Goal: Task Accomplishment & Management: Use online tool/utility

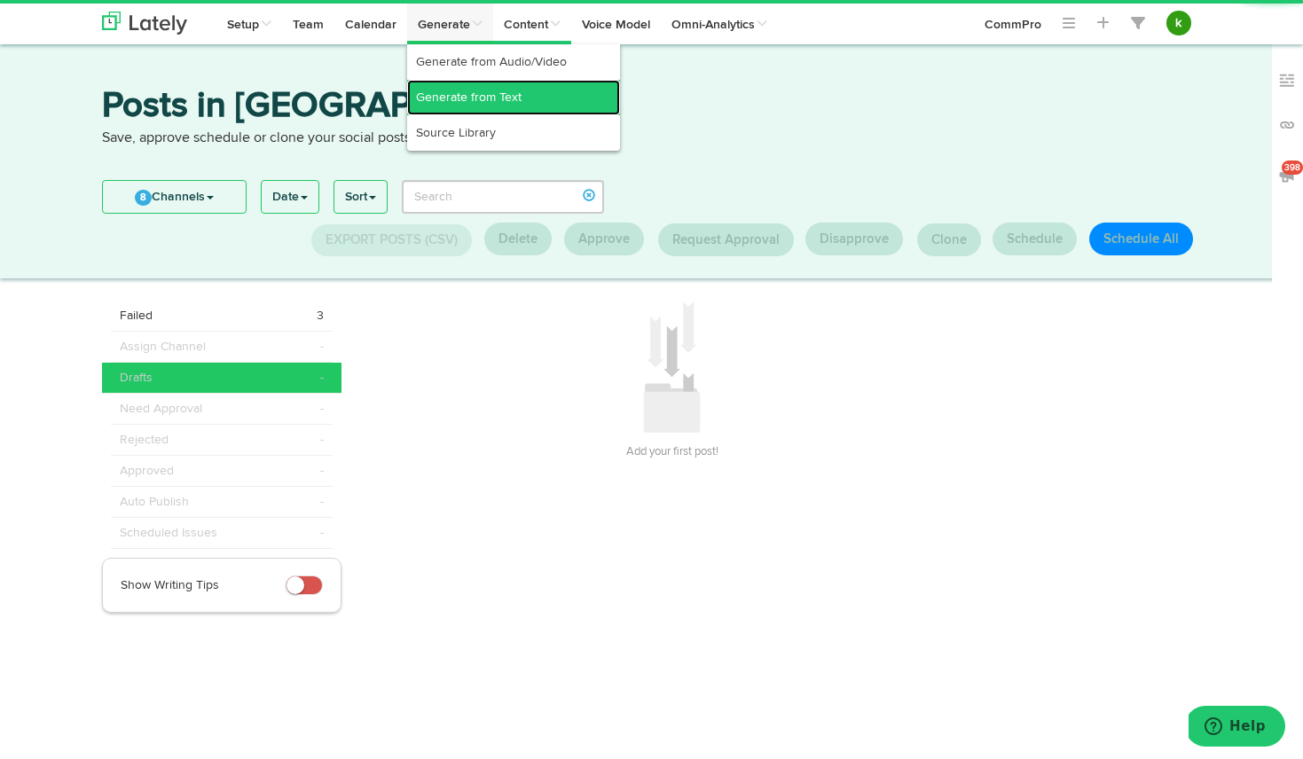
click at [473, 89] on link "Generate from Text" at bounding box center [513, 97] width 213 height 35
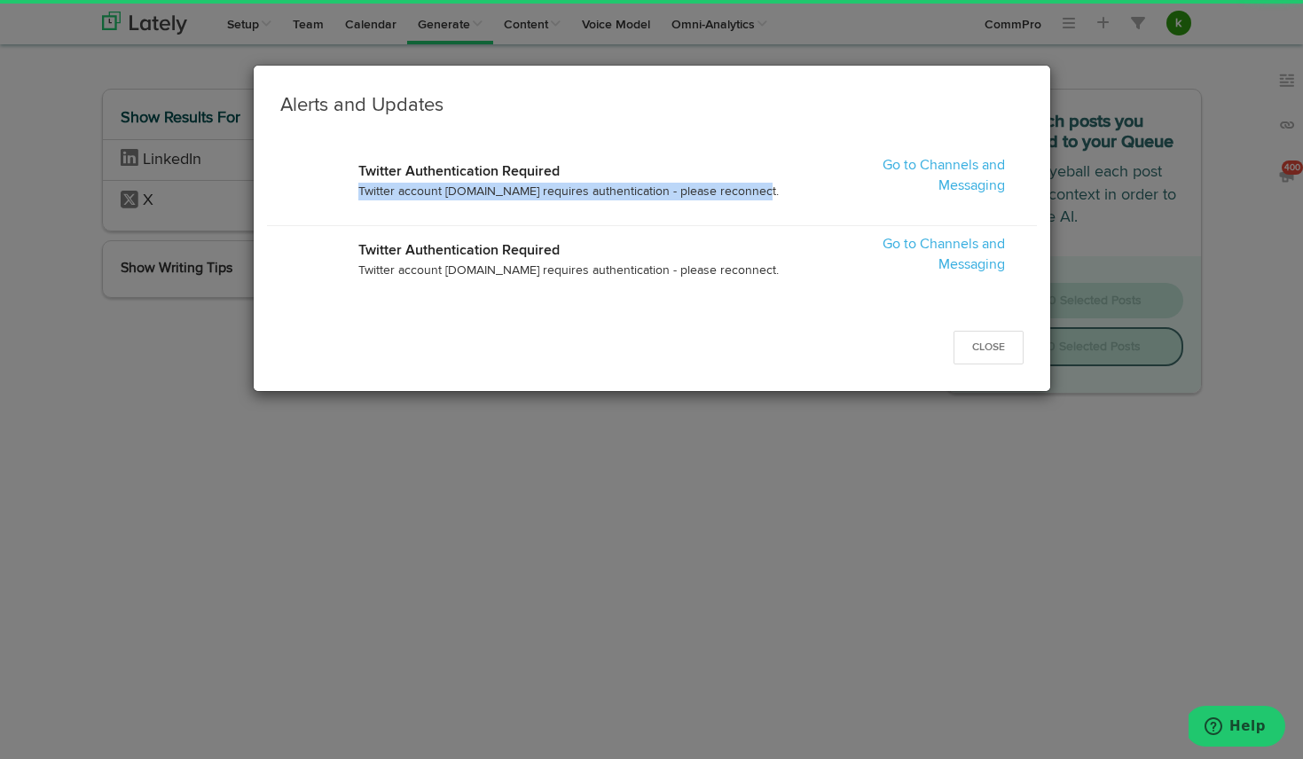
drag, startPoint x: 653, startPoint y: 224, endPoint x: 702, endPoint y: 180, distance: 66.0
click at [698, 179] on div "Twitter Authentication Required Twitter account [DOMAIN_NAME] requires authenti…" at bounding box center [652, 186] width 770 height 79
click at [783, 116] on h3 "Alerts and Updates" at bounding box center [651, 105] width 743 height 27
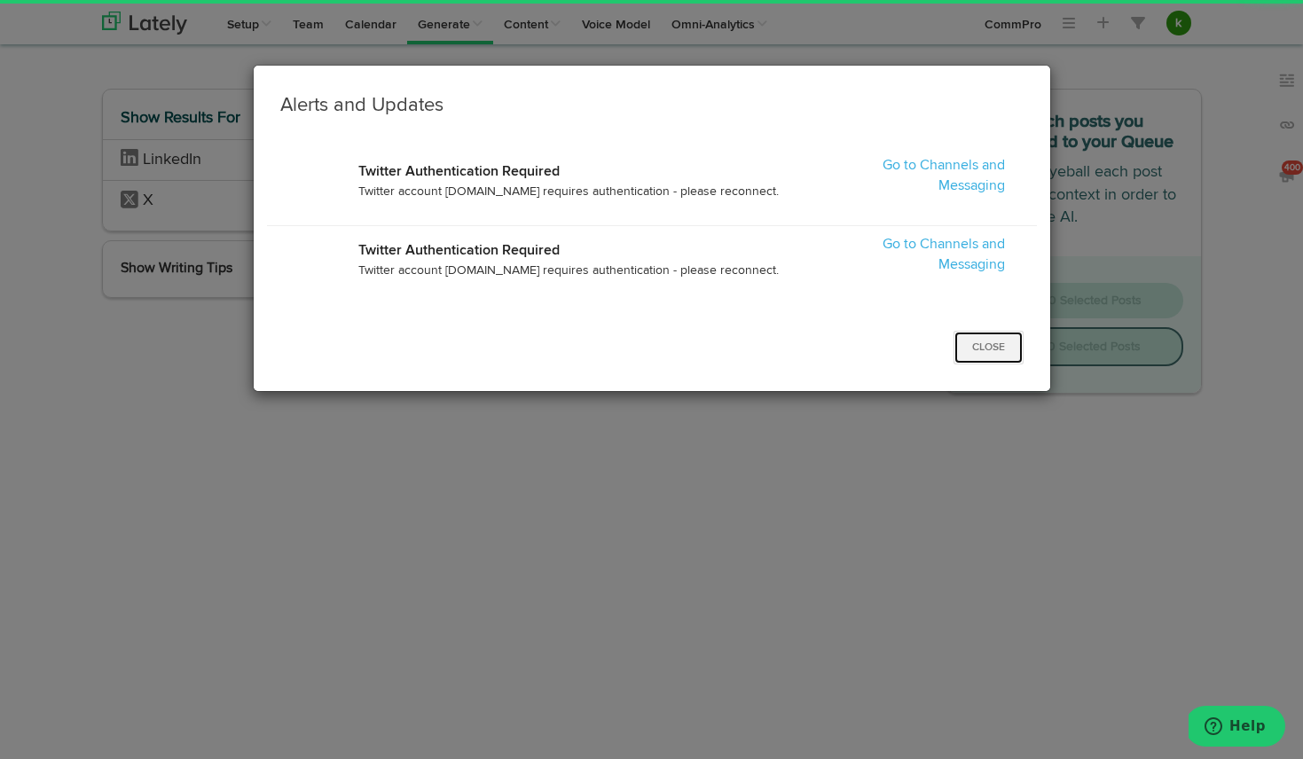
click at [985, 359] on button "Close" at bounding box center [988, 348] width 70 height 34
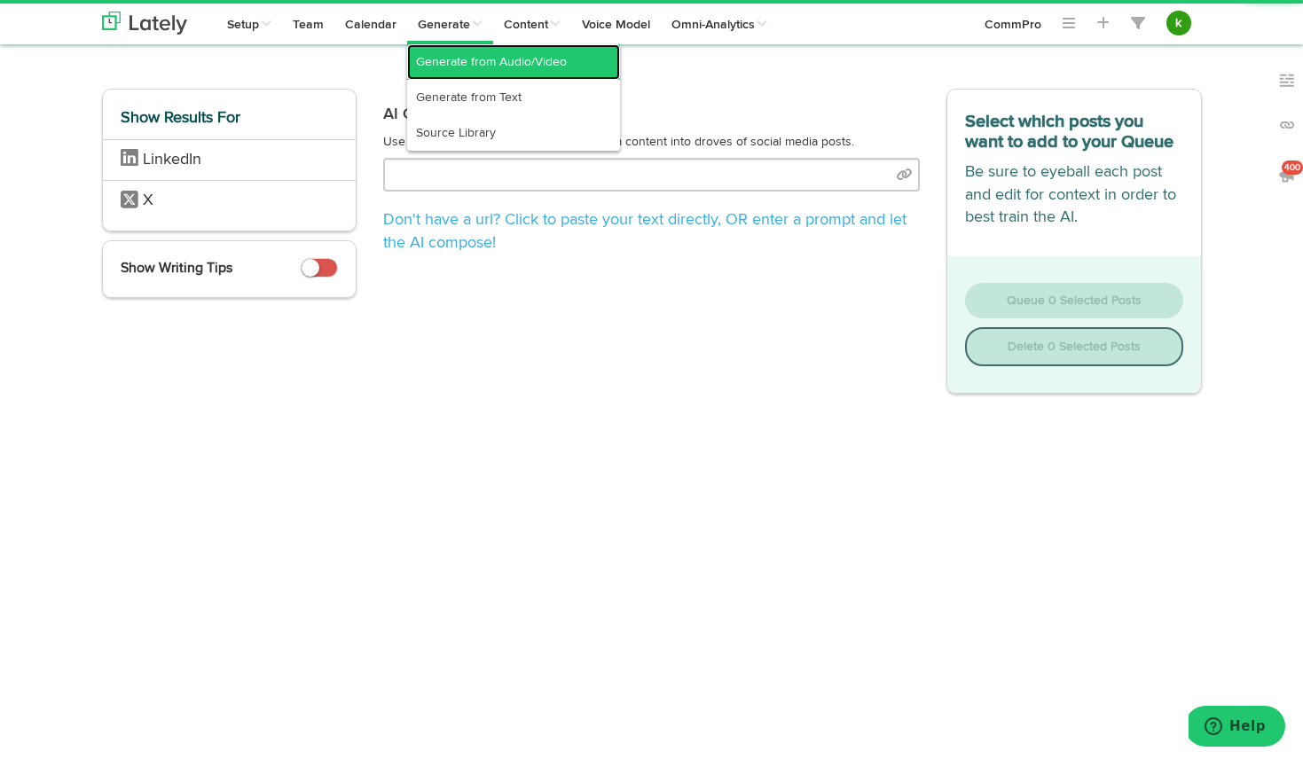
click at [462, 63] on link "Generate from Audio/Video" at bounding box center [513, 61] width 213 height 35
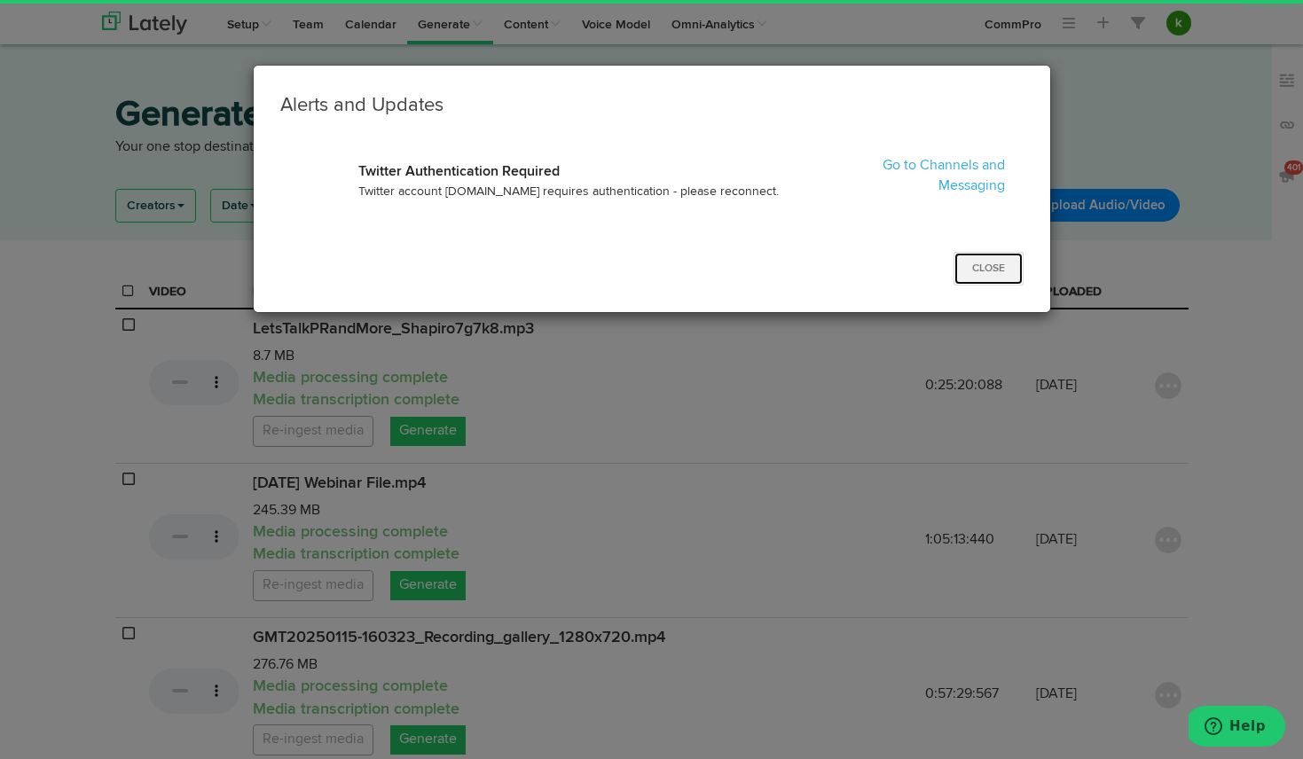
click at [993, 263] on button "Close" at bounding box center [988, 269] width 70 height 34
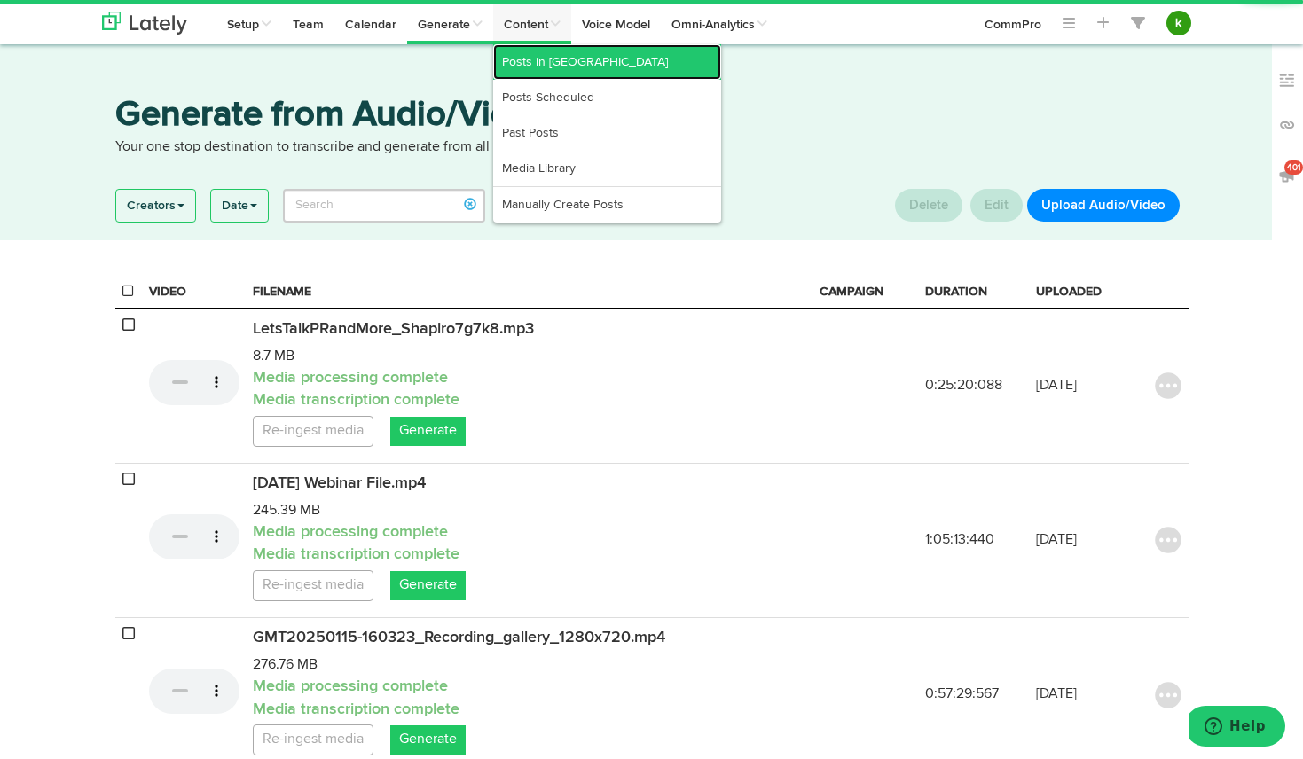
click at [532, 59] on link "Posts in [GEOGRAPHIC_DATA]" at bounding box center [607, 61] width 228 height 35
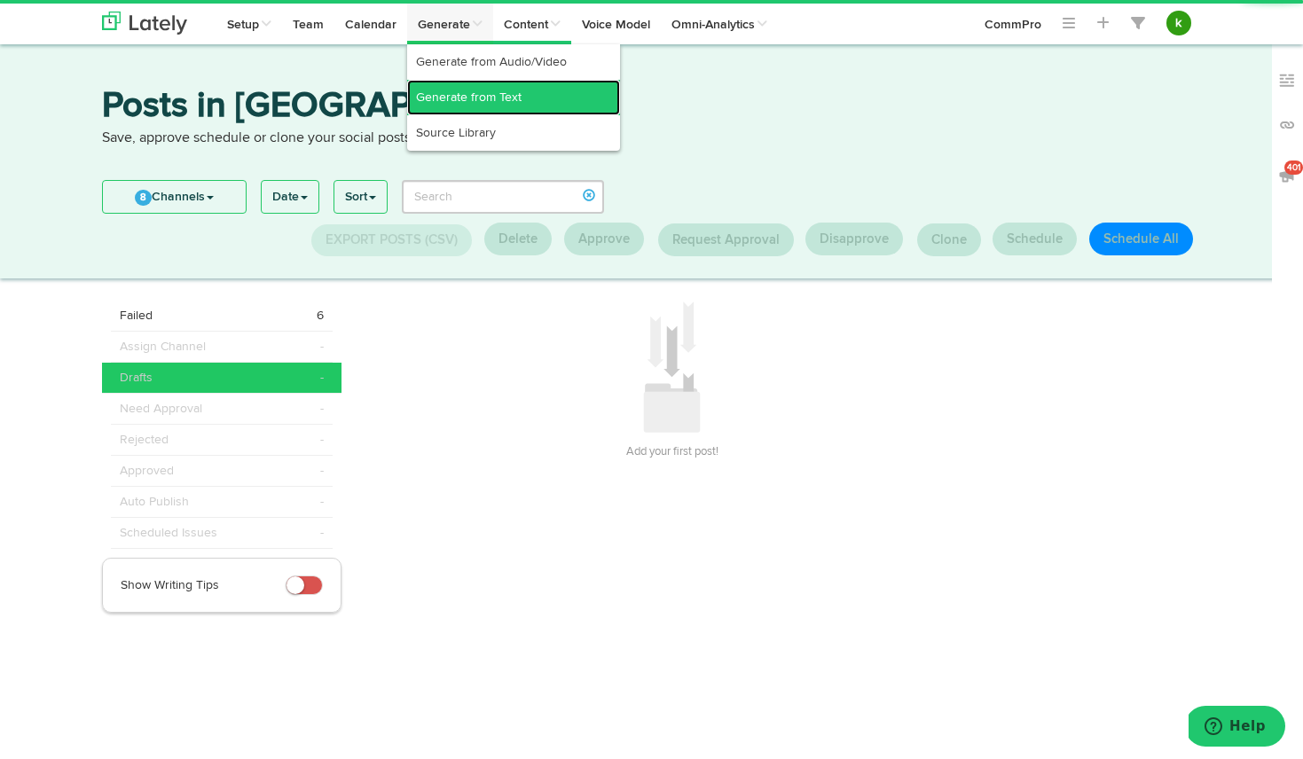
click at [459, 95] on link "Generate from Text" at bounding box center [513, 97] width 213 height 35
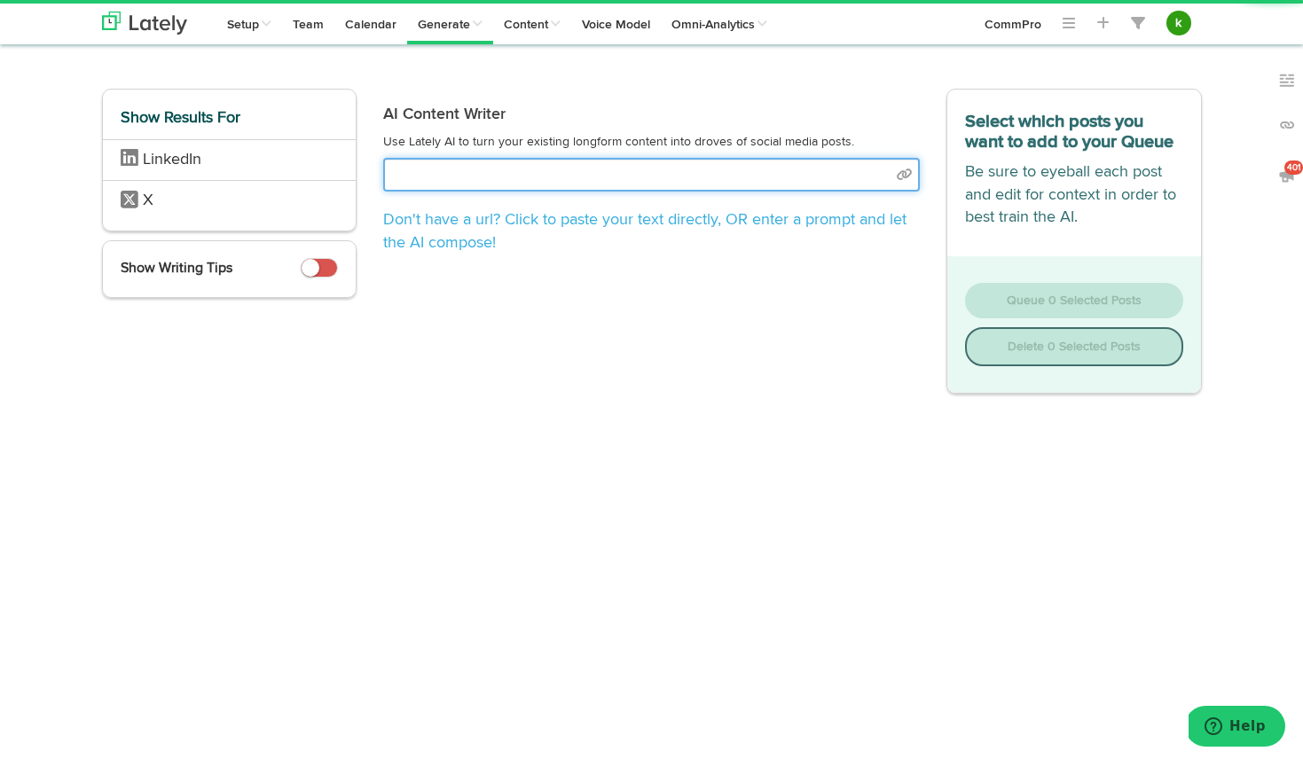
click at [630, 175] on input "text" at bounding box center [651, 175] width 537 height 34
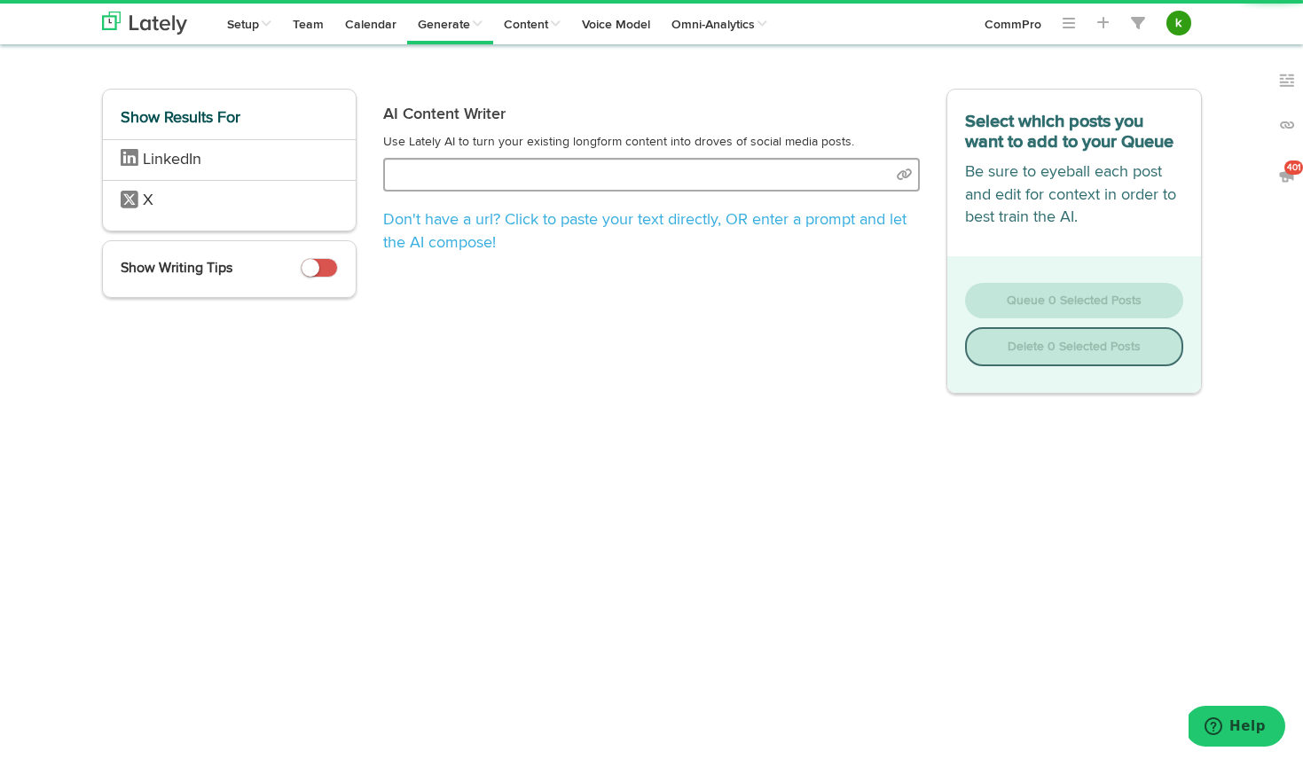
select select "natural"
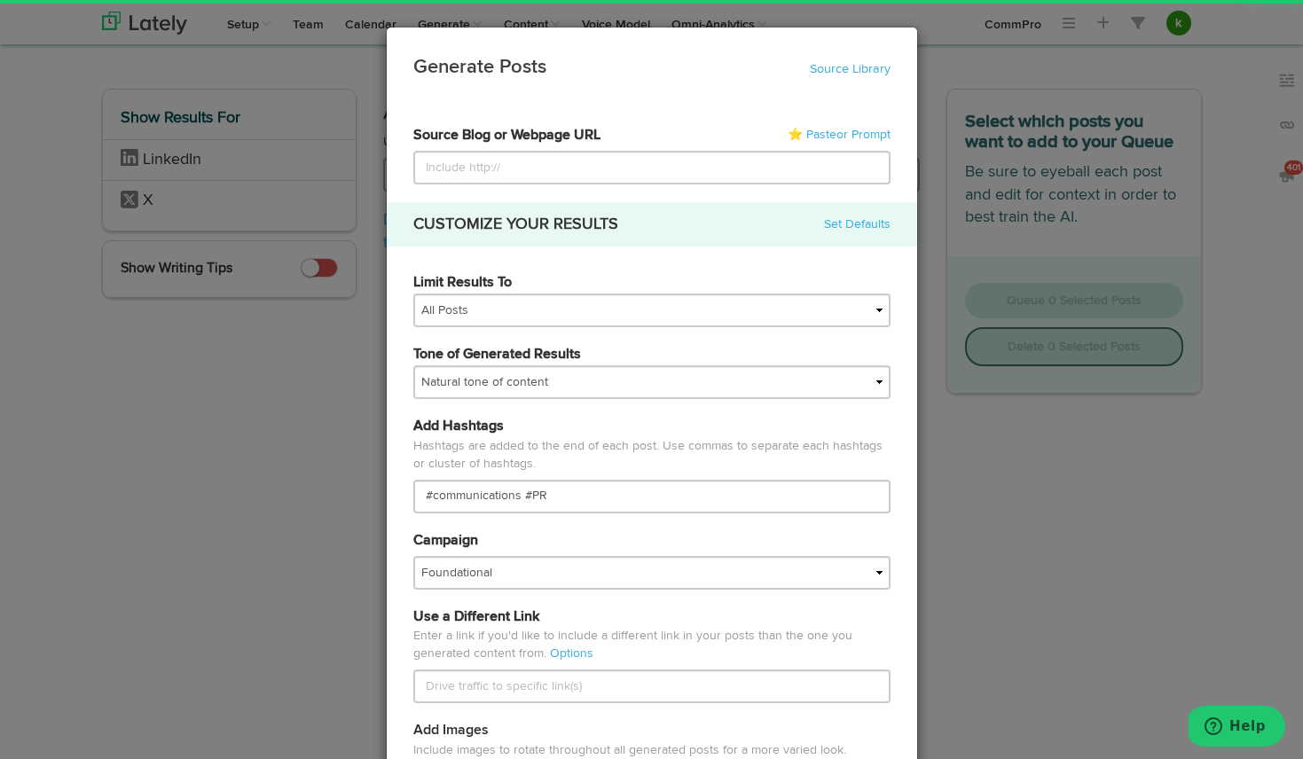
type input "[URL][DOMAIN_NAME][PERSON_NAME]"
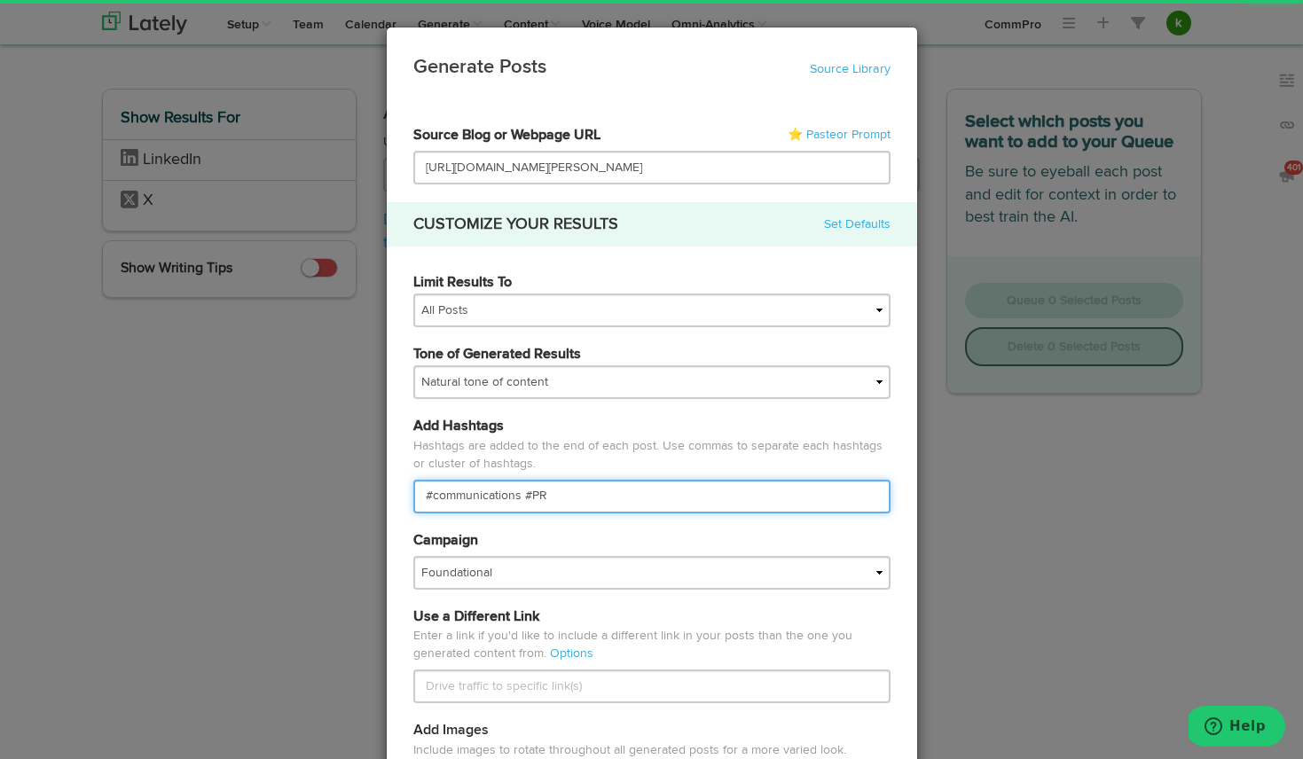
click at [478, 494] on input "#communications #PR" at bounding box center [651, 497] width 477 height 34
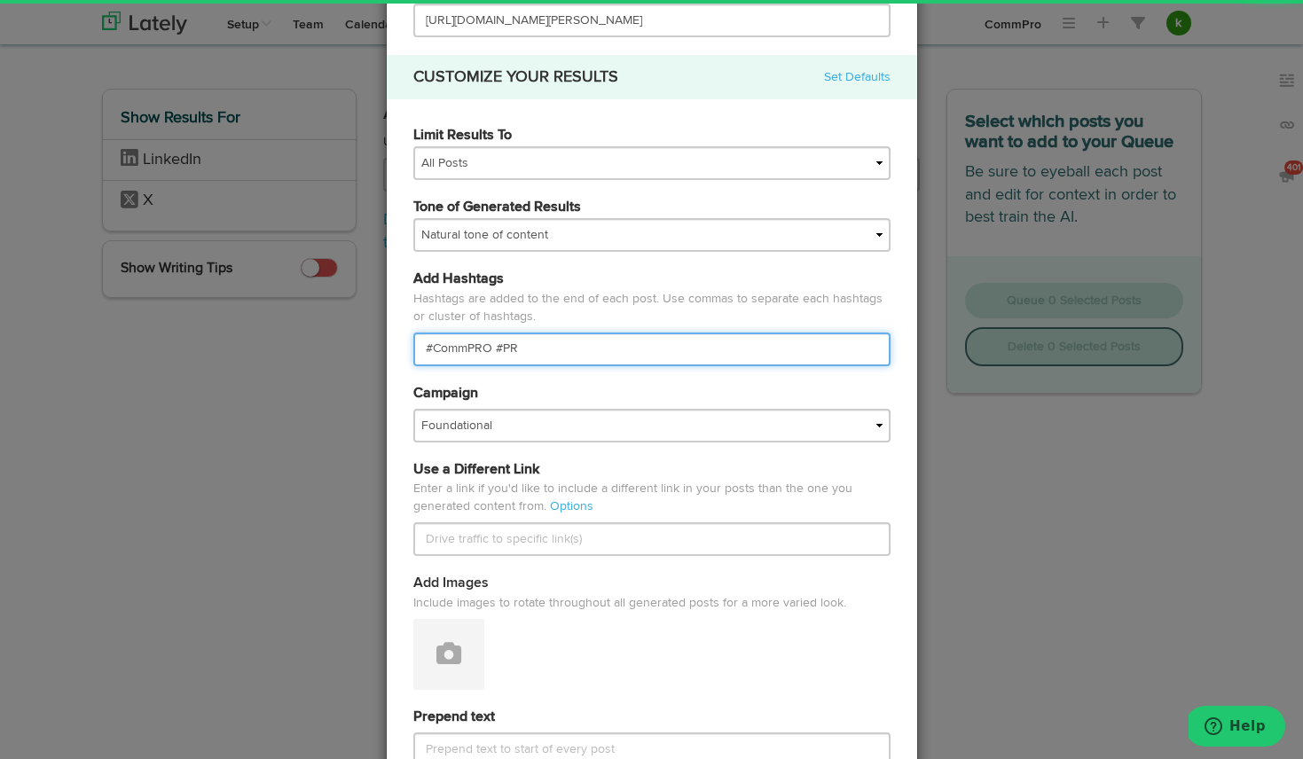
scroll to position [46, 0]
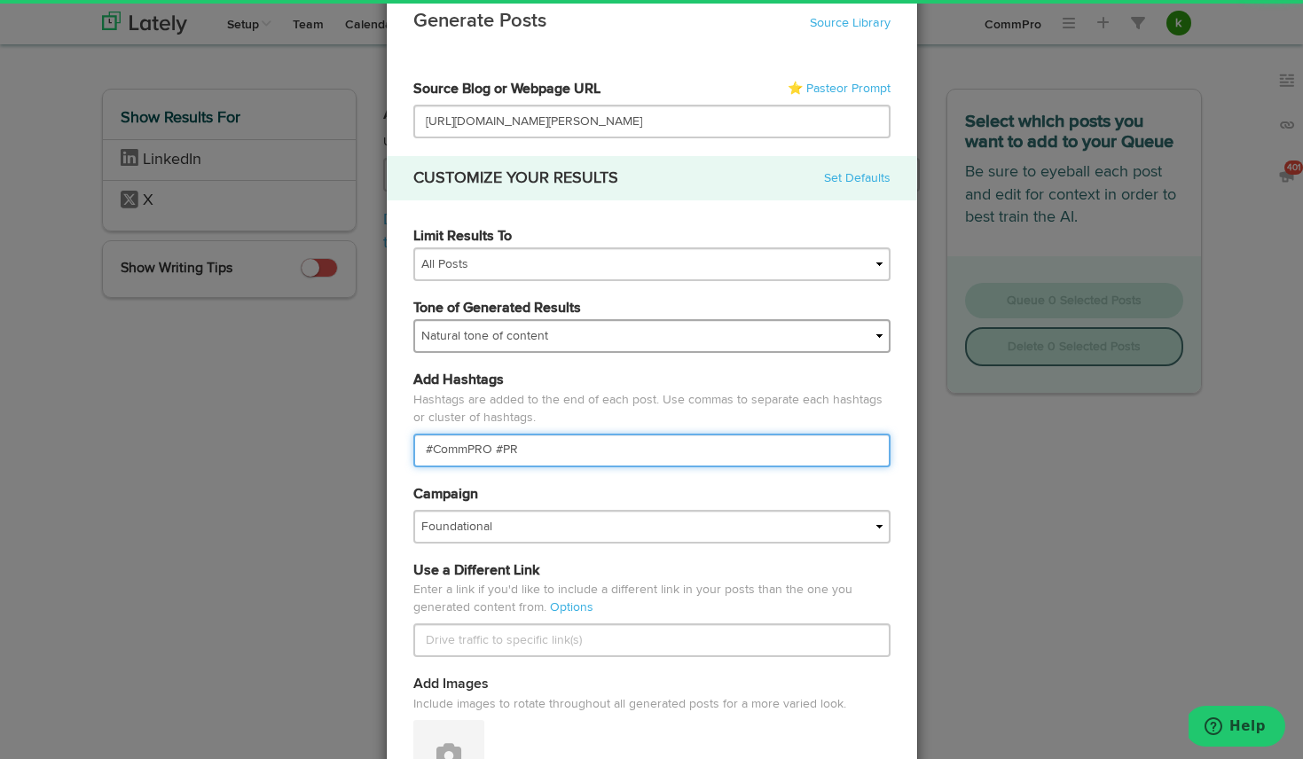
type input "#CommPRO #PR"
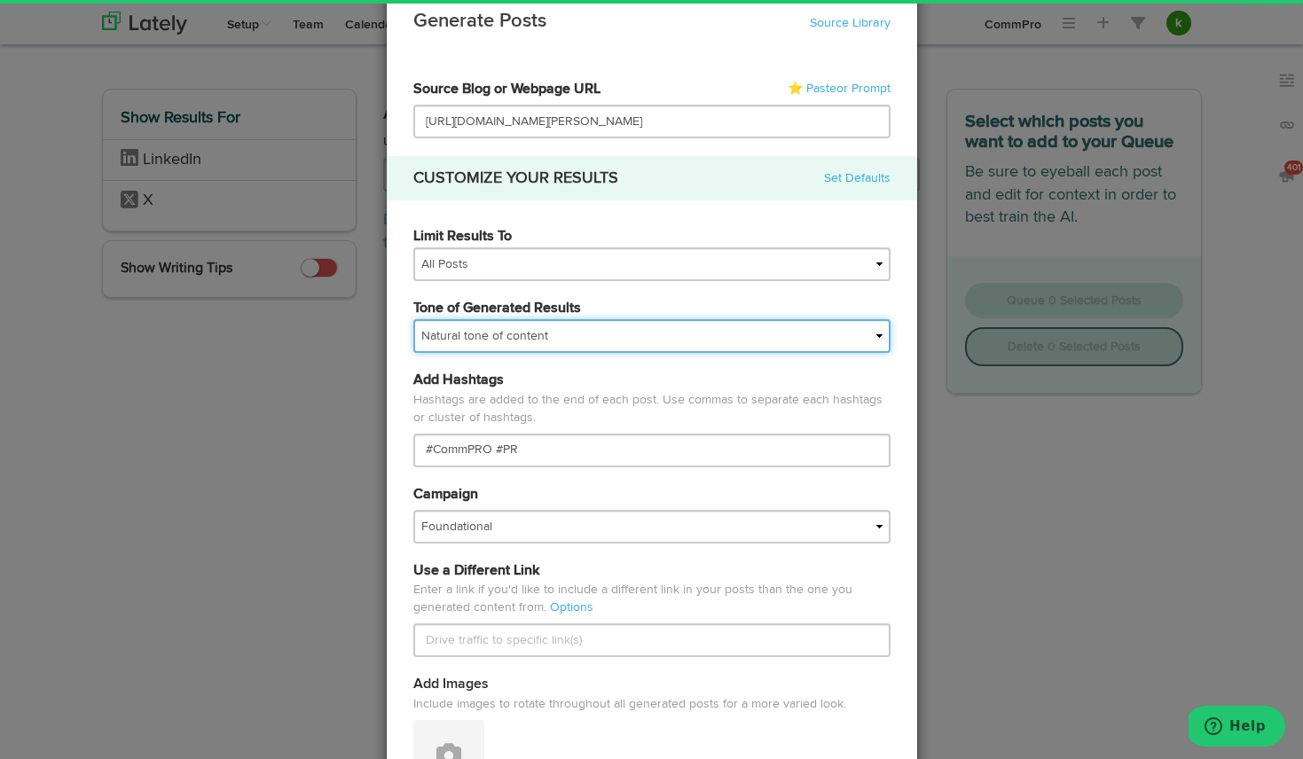
click at [487, 333] on select "My tone Official and professional Relaxed and conversational Light and humorous…" at bounding box center [651, 336] width 477 height 34
select select "professional"
click at [413, 319] on select "My tone Official and professional Relaxed and conversational Light and humorous…" at bounding box center [651, 336] width 477 height 34
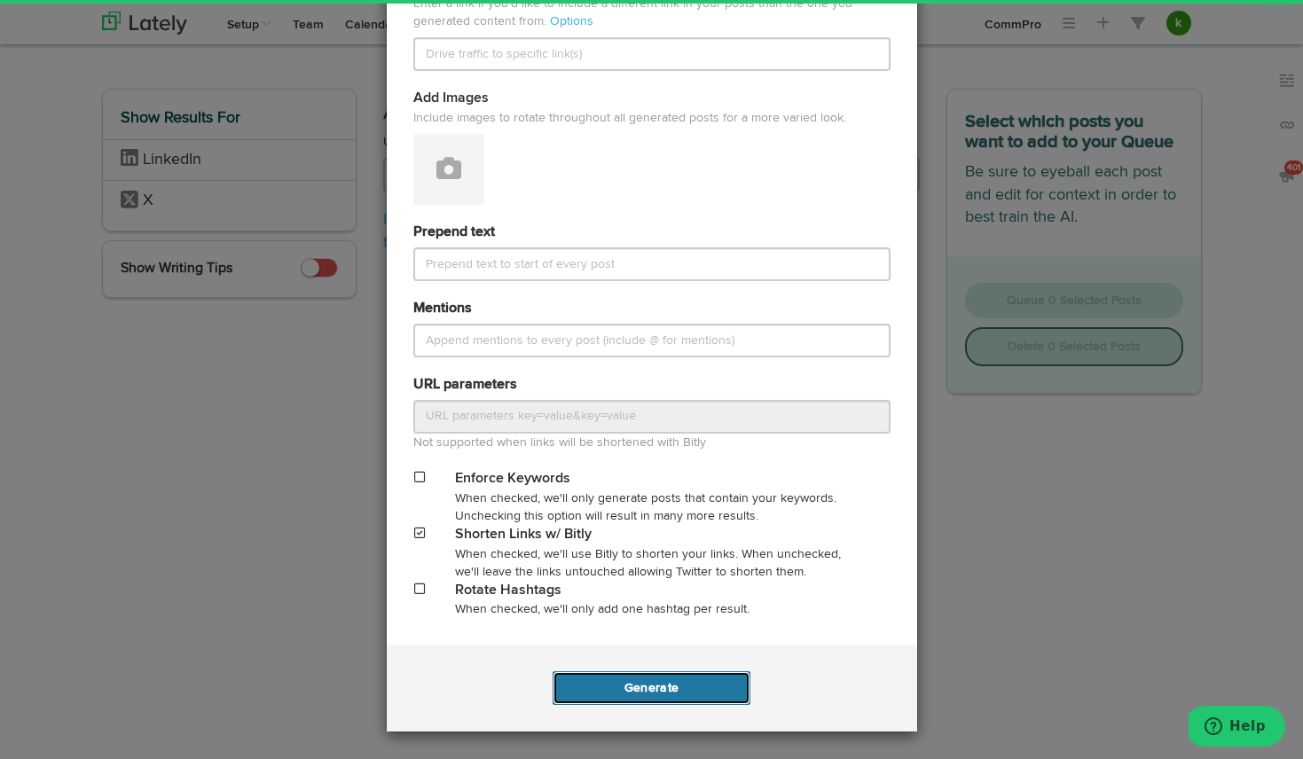
click at [633, 691] on button "Generate" at bounding box center [652, 688] width 198 height 34
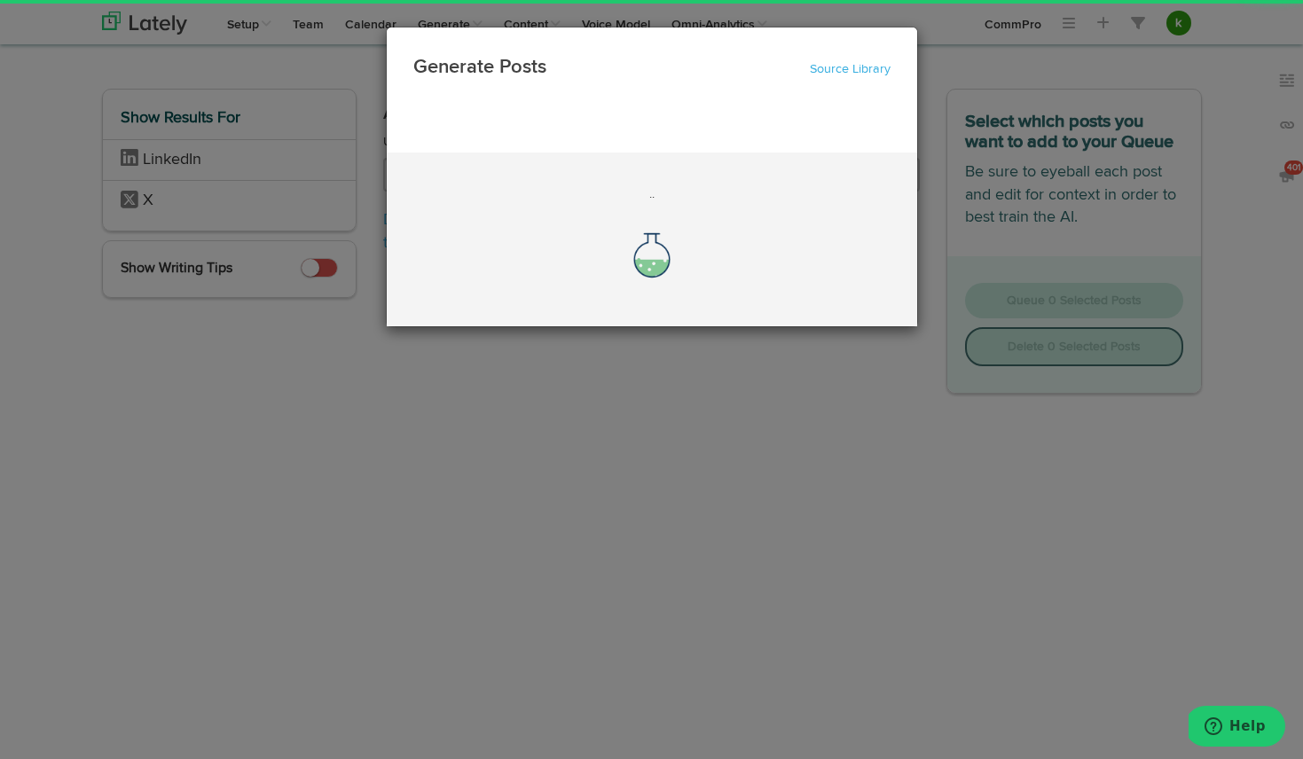
scroll to position [0, 0]
